Goal: Task Accomplishment & Management: Use online tool/utility

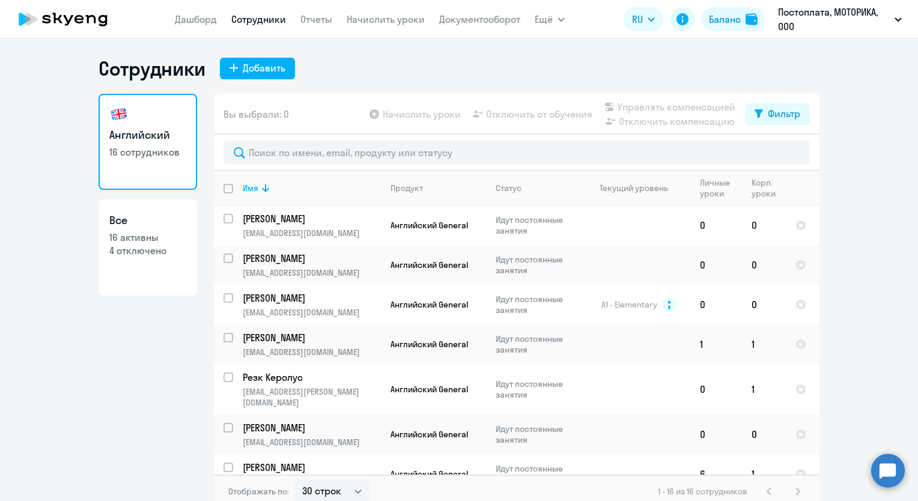
select select "30"
click at [152, 231] on p "16 активны" at bounding box center [147, 237] width 77 height 13
select select "30"
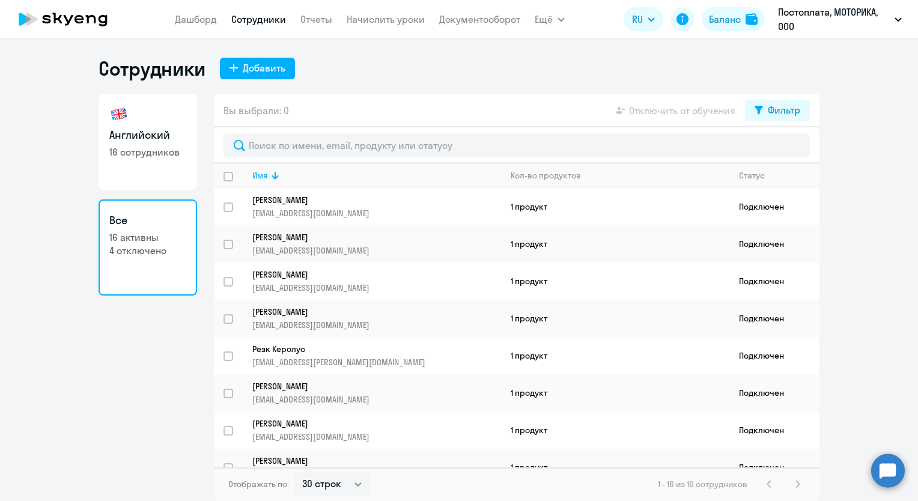
click at [145, 138] on h3 "Английский" at bounding box center [147, 135] width 77 height 16
select select "30"
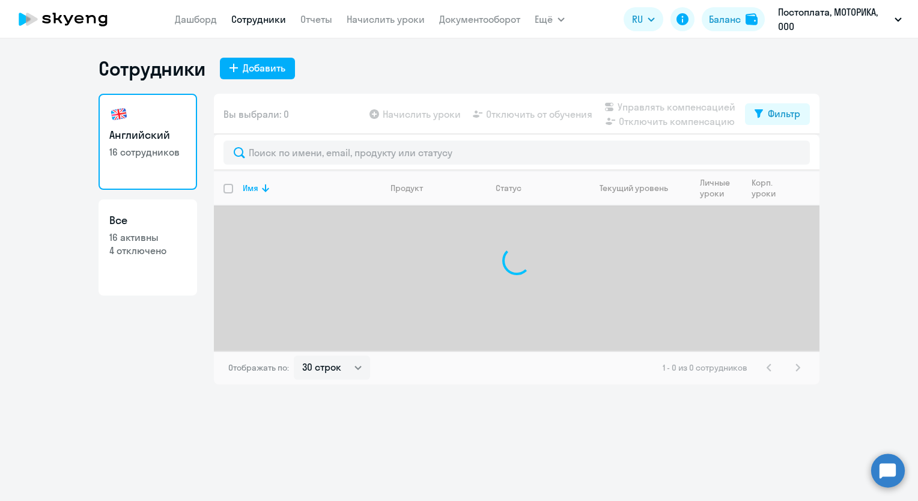
click at [151, 231] on p "16 активны" at bounding box center [147, 237] width 77 height 13
select select "30"
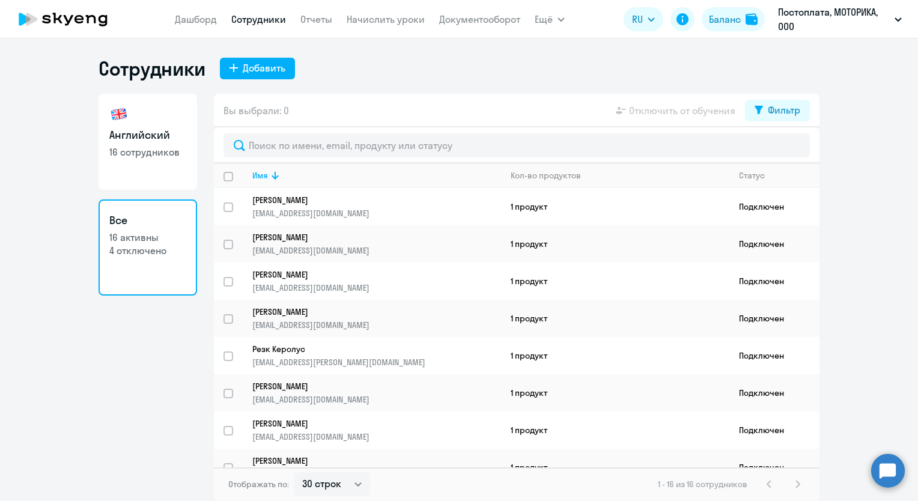
click at [878, 468] on circle at bounding box center [888, 470] width 34 height 34
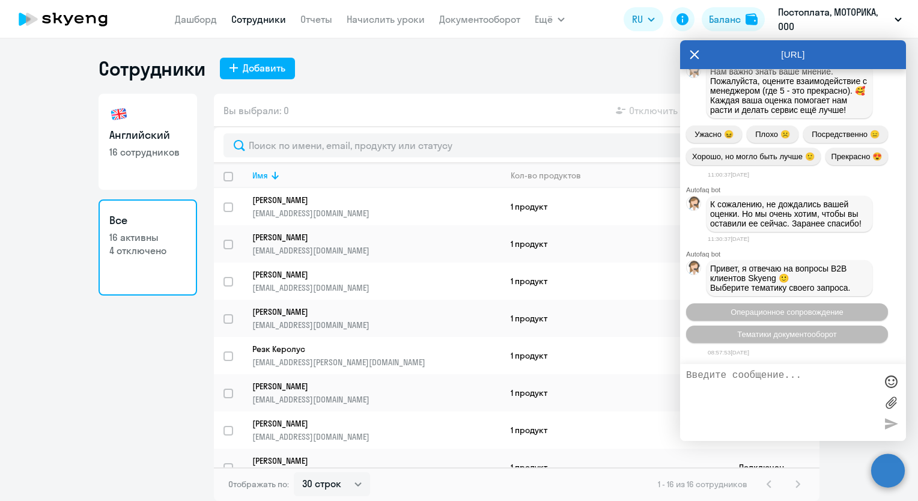
scroll to position [21397, 0]
click at [773, 308] on span "Операционное сопровождение" at bounding box center [786, 311] width 113 height 9
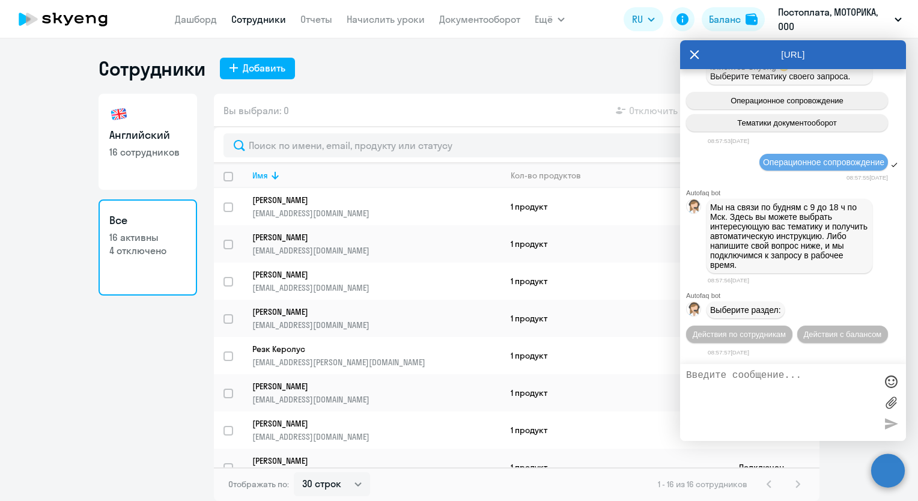
scroll to position [21614, 0]
click at [746, 338] on button "Действия по сотрудникам" at bounding box center [739, 333] width 106 height 17
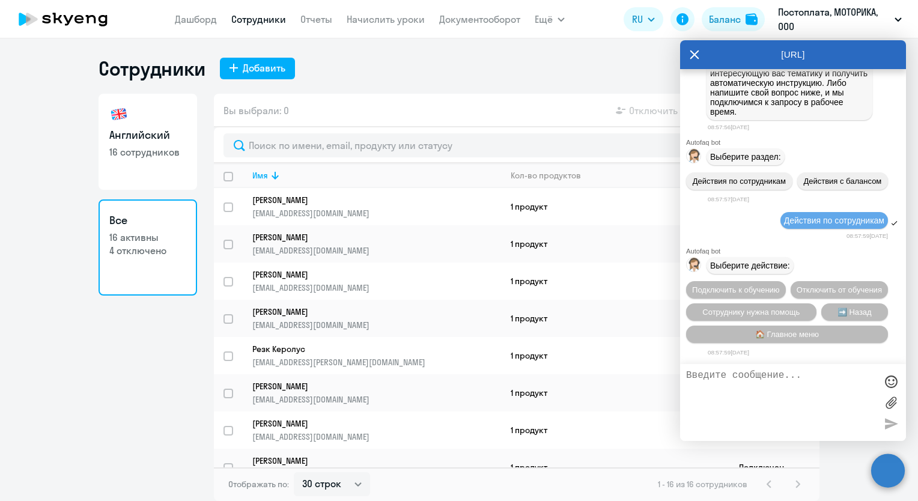
scroll to position [21793, 0]
click at [796, 289] on span "Отключить от обучения" at bounding box center [838, 289] width 85 height 9
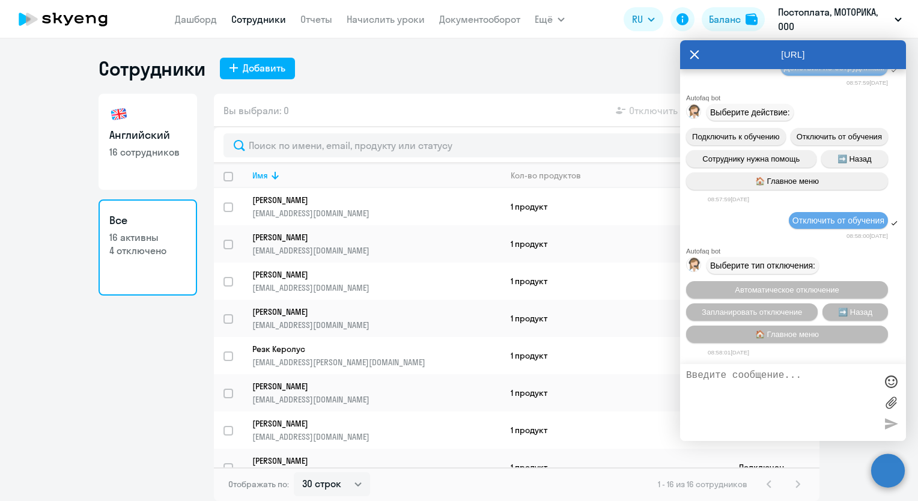
scroll to position [21951, 0]
click at [748, 310] on span "Запланировать отключение" at bounding box center [751, 311] width 100 height 9
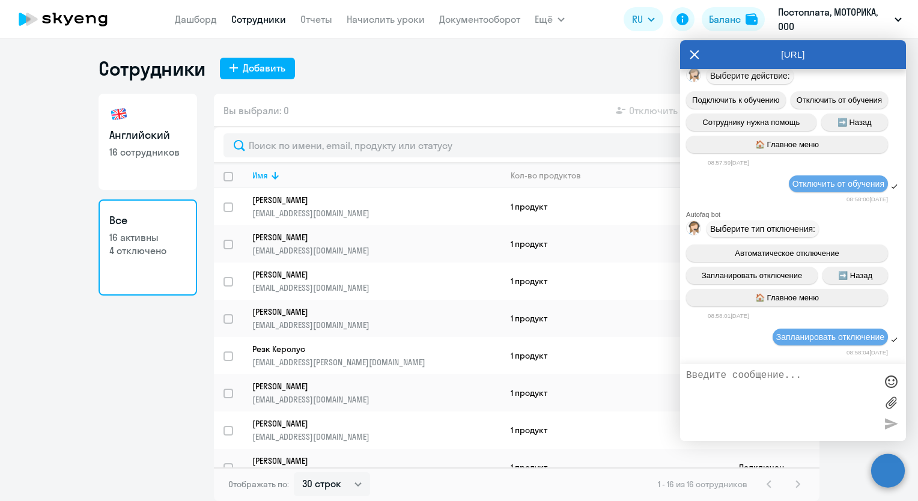
click at [787, 385] on textarea at bounding box center [781, 402] width 190 height 65
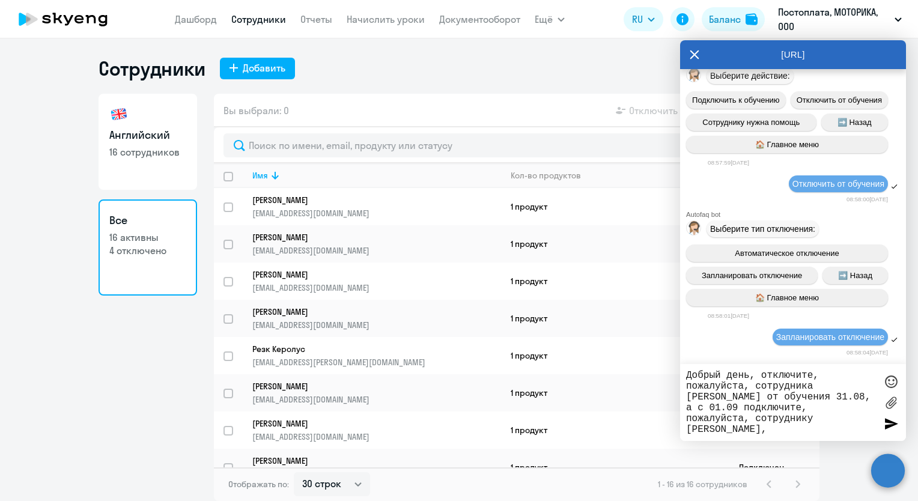
paste textarea "[PHONE_NUMBER]"
paste textarea "[EMAIL_ADDRESS][DOMAIN_NAME]"
type textarea "Добрый день, отключите, пожалуйста, сотрудника [PERSON_NAME] от обучения 31.08,…"
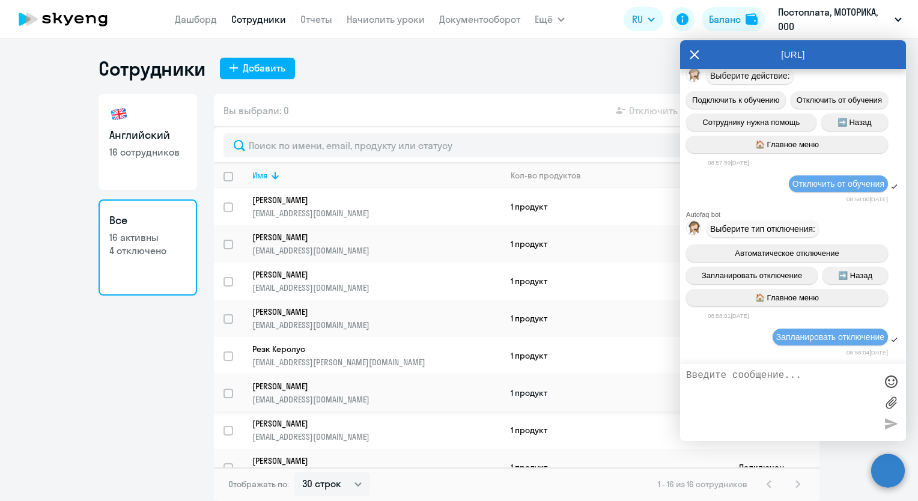
scroll to position [22066, 0]
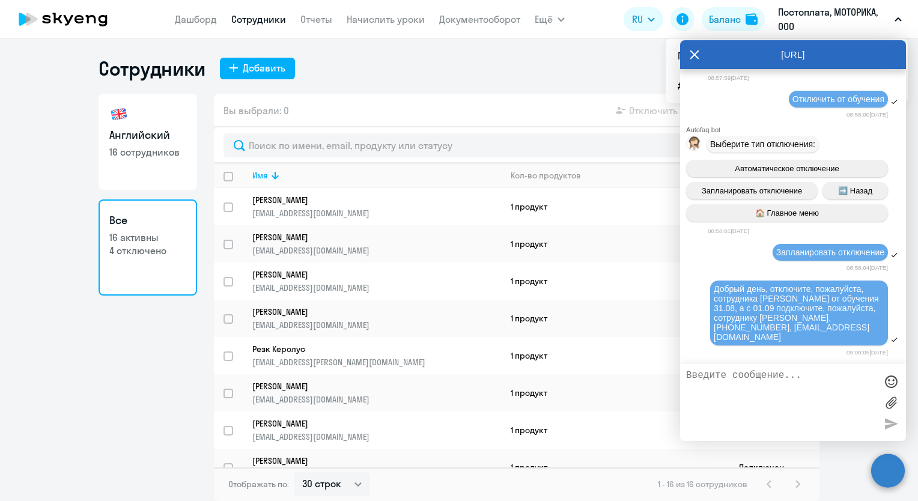
click at [699, 50] on div "[URL]" at bounding box center [793, 54] width 226 height 29
click at [688, 43] on div "[URL]" at bounding box center [793, 54] width 226 height 29
click at [693, 54] on icon at bounding box center [694, 54] width 10 height 29
